Goal: Task Accomplishment & Management: Complete application form

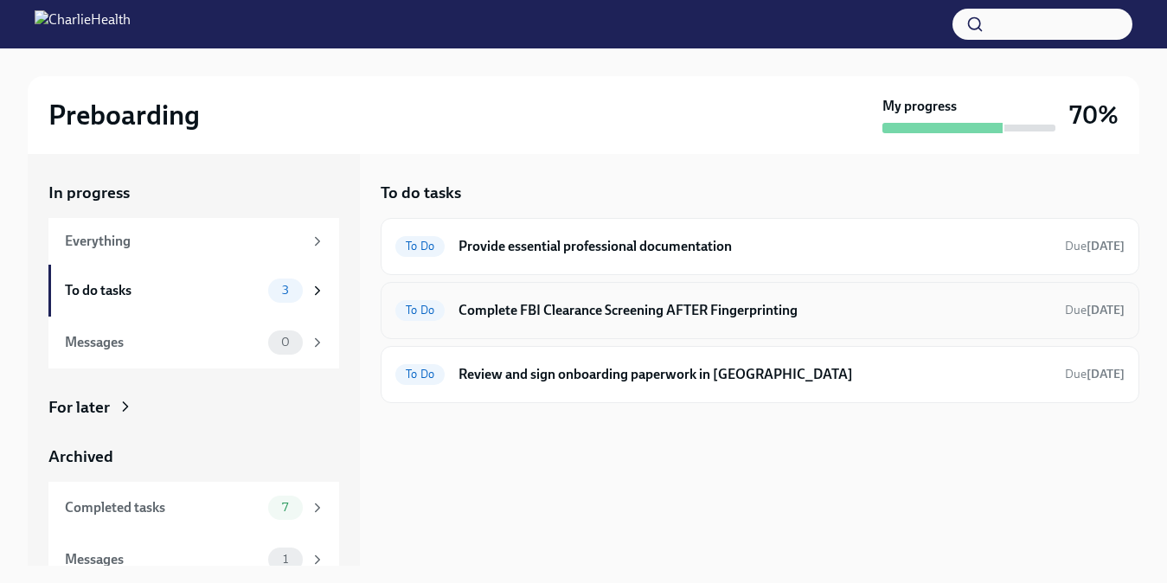
click at [720, 317] on h6 "Complete FBI Clearance Screening AFTER Fingerprinting" at bounding box center [754, 310] width 592 height 19
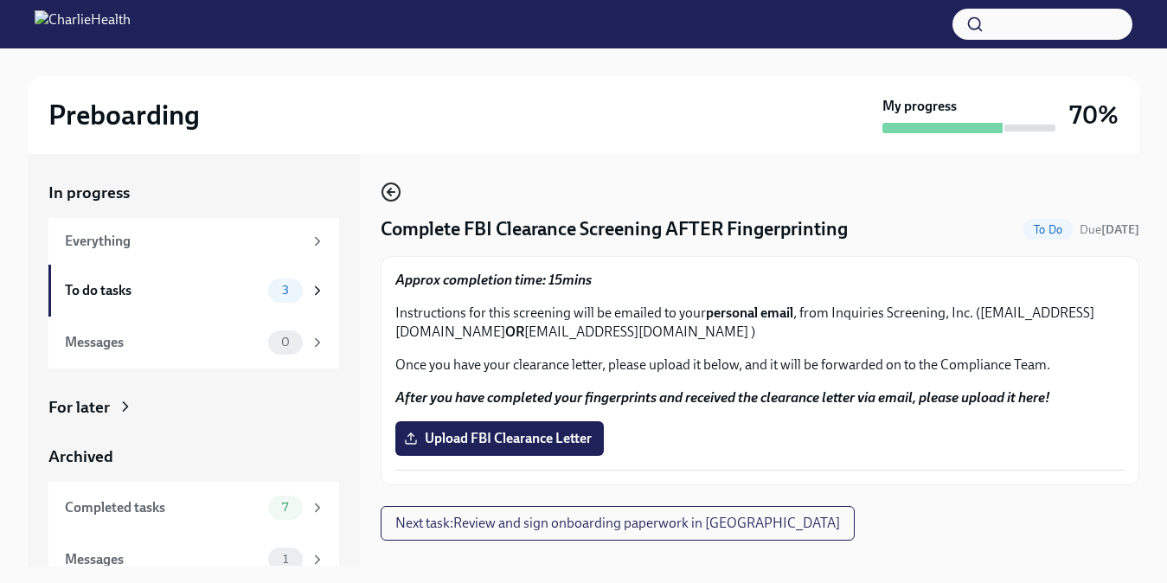
click at [391, 197] on icon "button" at bounding box center [391, 192] width 21 height 21
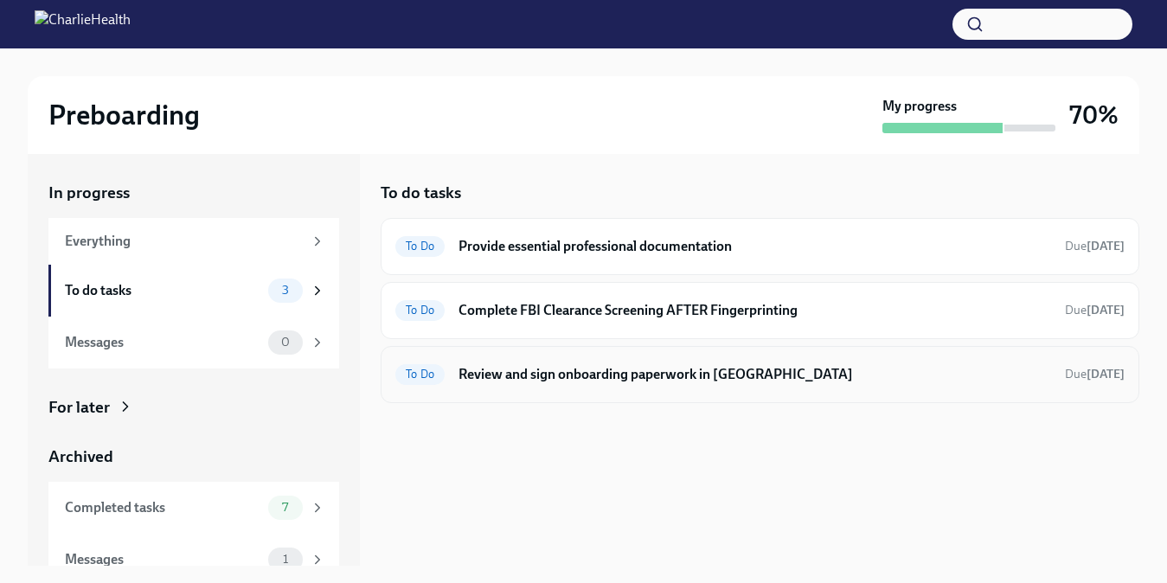
click at [548, 388] on div "To Do Review and sign onboarding paperwork in UKG Due tomorrow" at bounding box center [760, 374] width 758 height 57
click at [555, 377] on h6 "Review and sign onboarding paperwork in [GEOGRAPHIC_DATA]" at bounding box center [754, 374] width 592 height 19
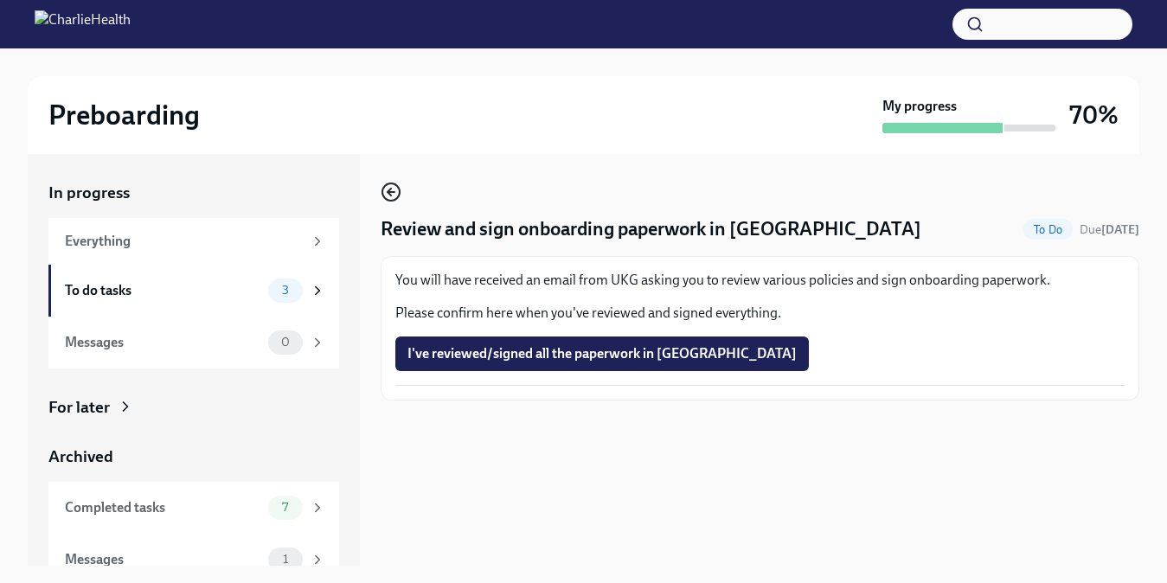
click at [395, 202] on icon "button" at bounding box center [391, 192] width 21 height 21
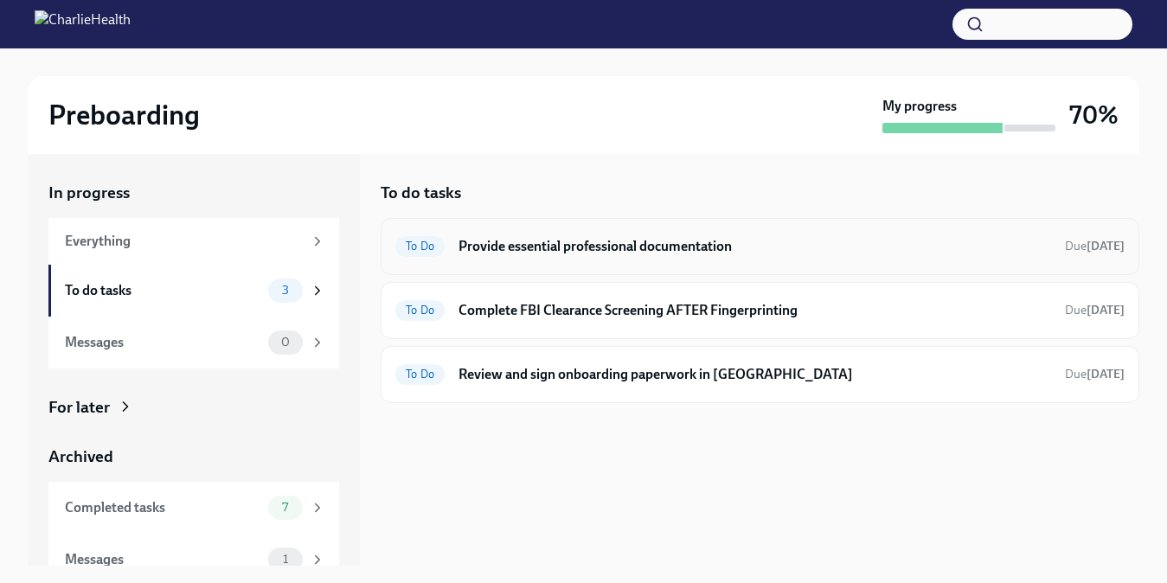
click at [611, 255] on h6 "Provide essential professional documentation" at bounding box center [754, 246] width 592 height 19
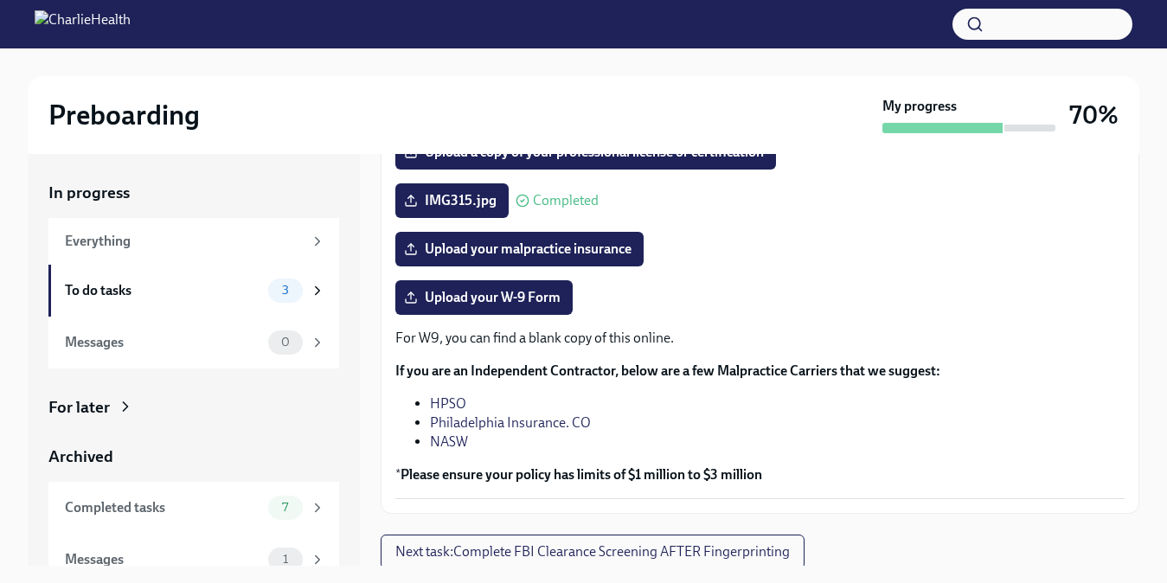
scroll to position [369, 0]
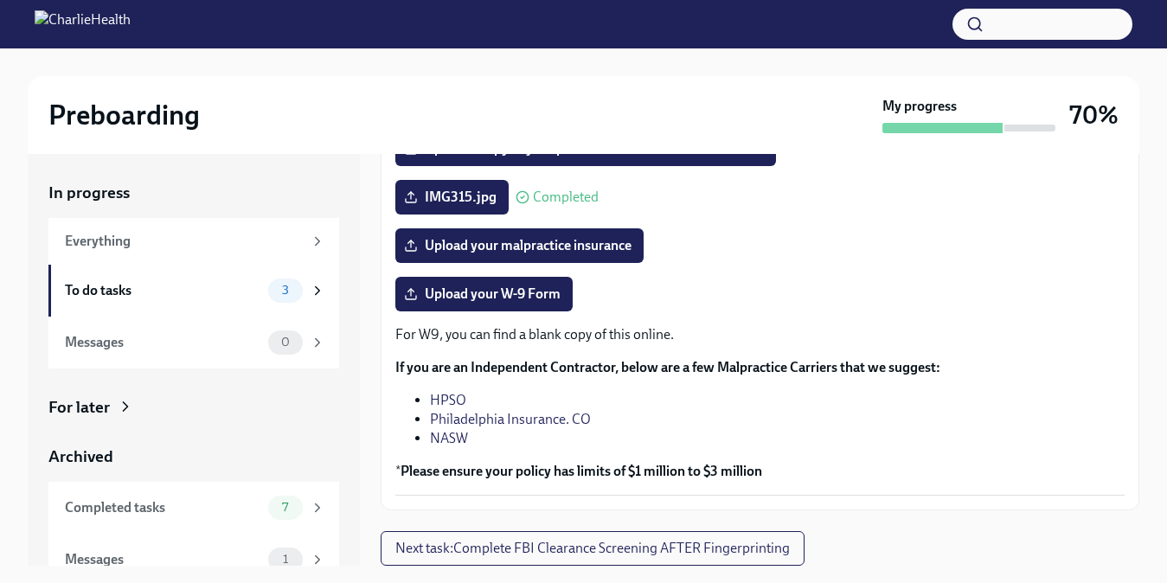
click at [451, 400] on link "HPSO" at bounding box center [448, 400] width 36 height 16
click at [451, 398] on link "HPSO" at bounding box center [448, 400] width 36 height 16
click at [445, 400] on link "HPSO" at bounding box center [448, 400] width 36 height 16
click at [433, 404] on link "HPSO" at bounding box center [448, 400] width 36 height 16
click at [438, 397] on link "HPSO" at bounding box center [448, 400] width 36 height 16
